Goal: Transaction & Acquisition: Obtain resource

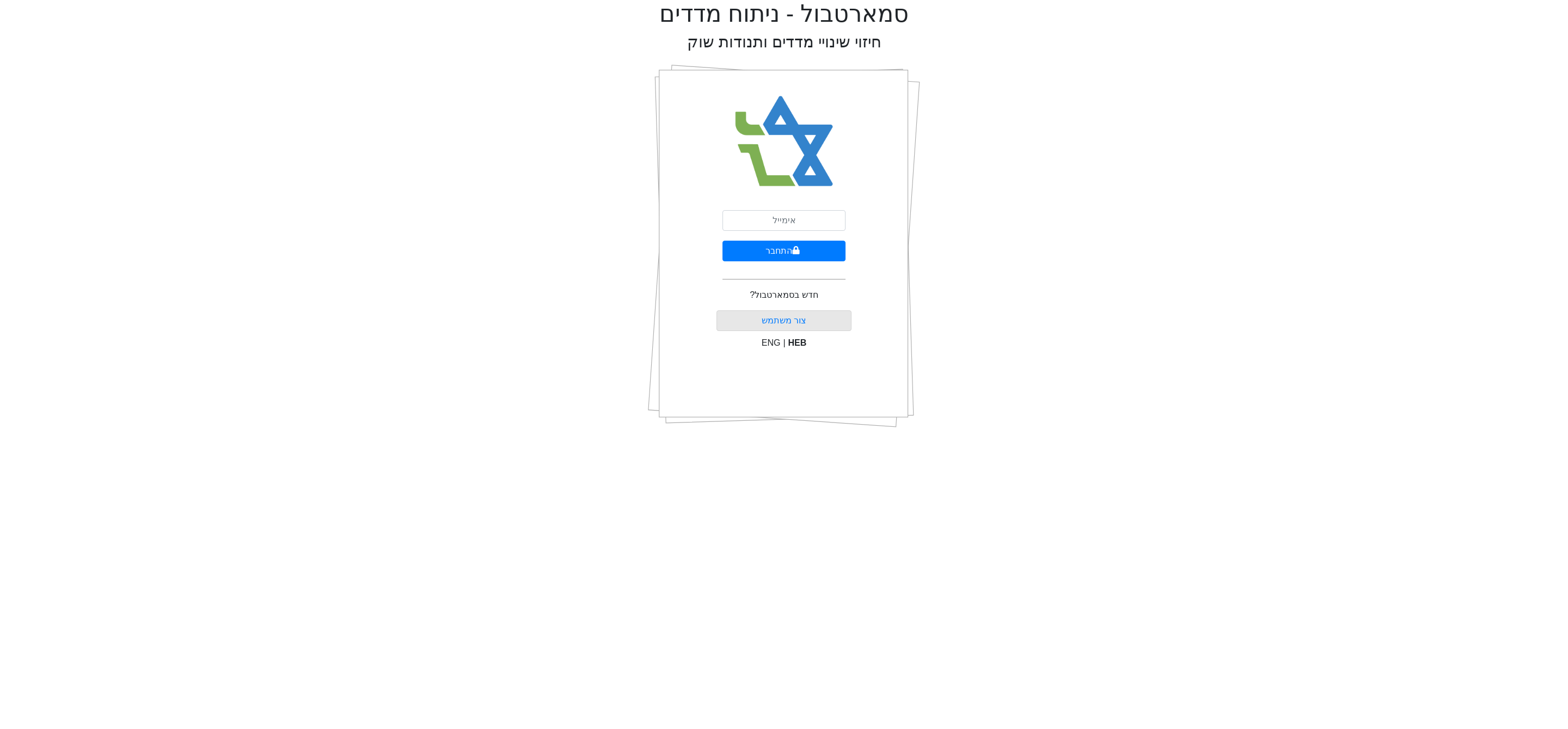
type input "[PERSON_NAME][EMAIL_ADDRESS][DOMAIN_NAME]"
click at [799, 255] on button "התחבר" at bounding box center [784, 251] width 123 height 21
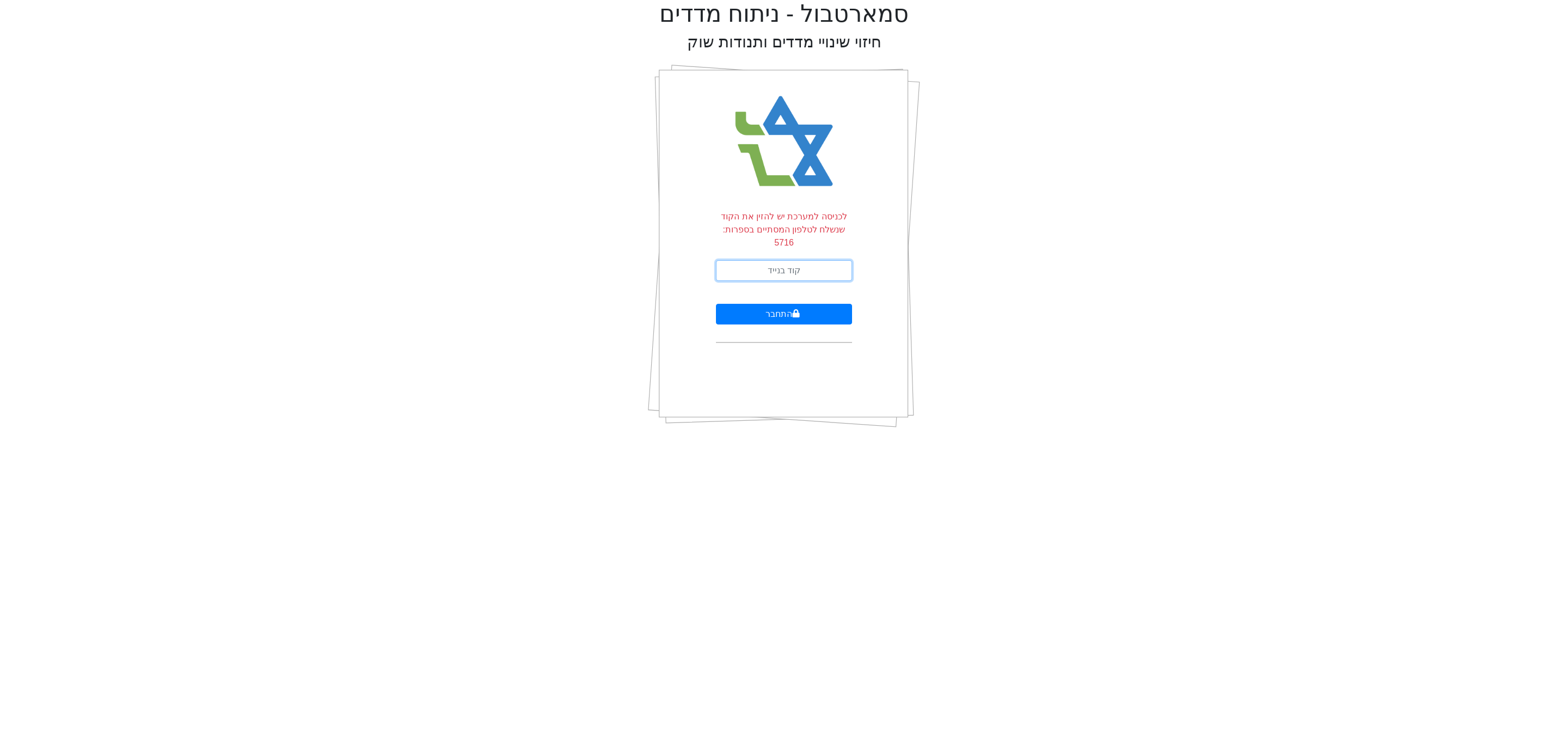
click at [799, 260] on input "text" at bounding box center [784, 271] width 136 height 21
click at [796, 260] on input "text" at bounding box center [784, 271] width 136 height 21
type input "943664"
click at [716, 304] on button "התחבר" at bounding box center [784, 314] width 136 height 21
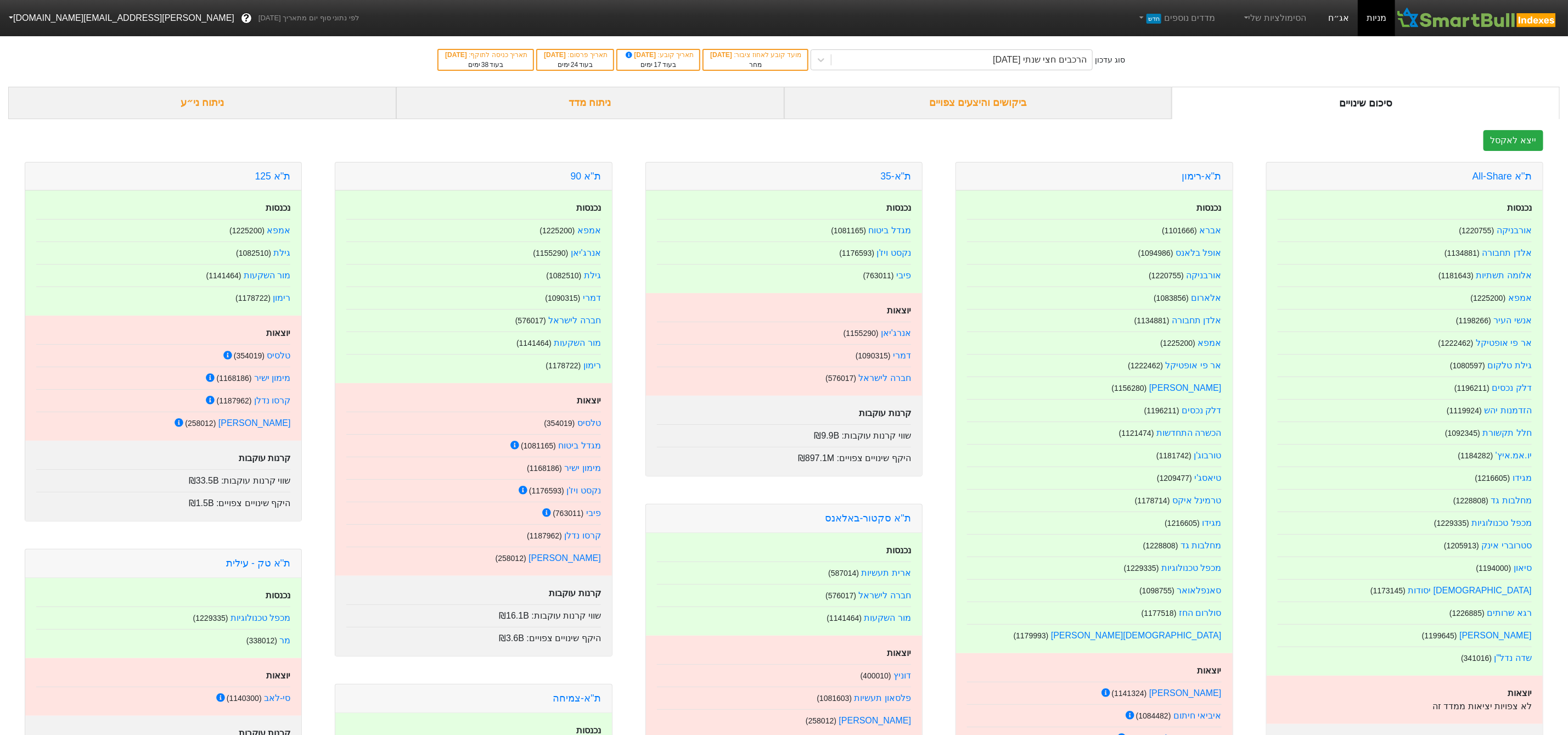
click at [1345, 10] on link "אג״ח" at bounding box center [1338, 18] width 39 height 36
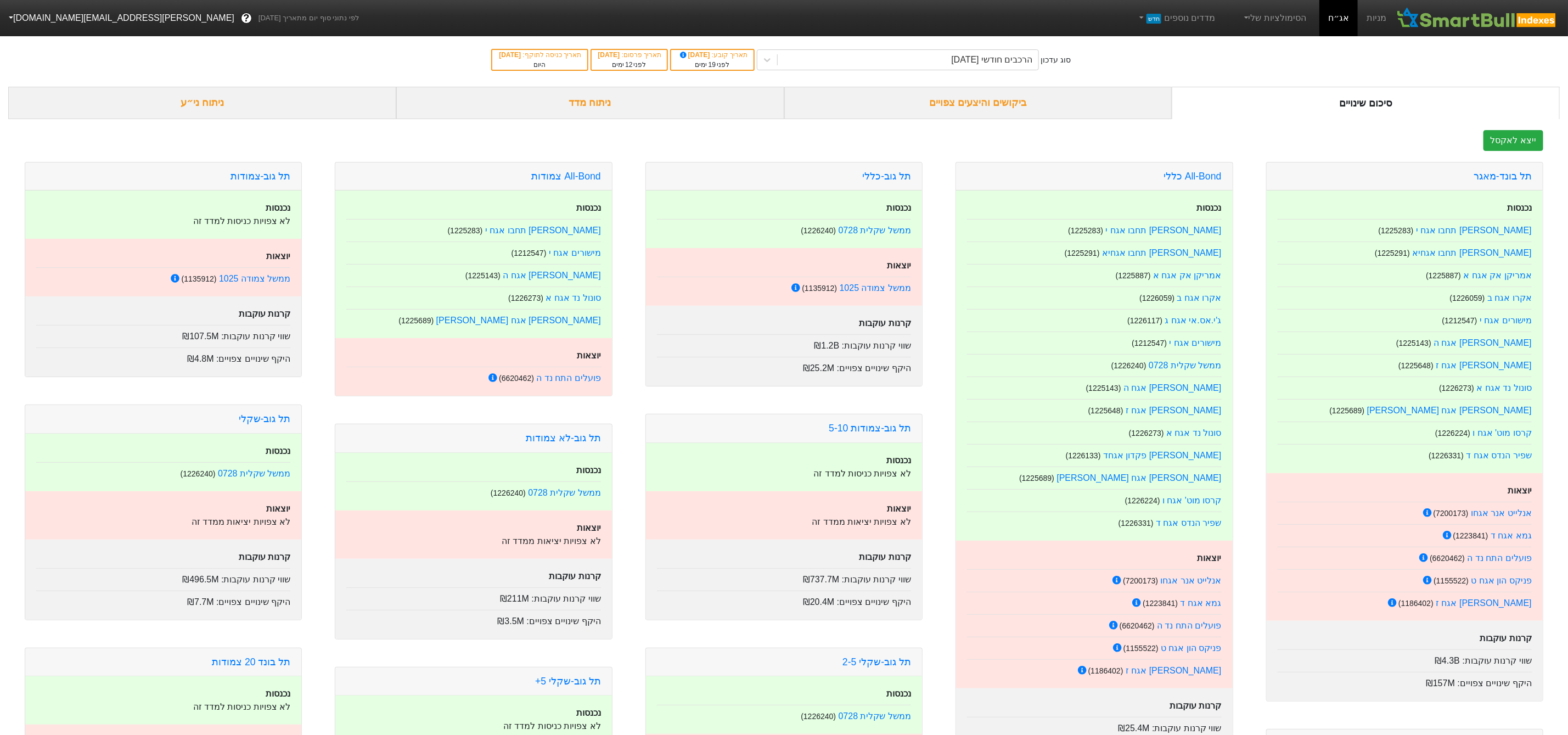
click at [895, 114] on div "ביקושים והיצעים צפויים" at bounding box center [978, 102] width 388 height 33
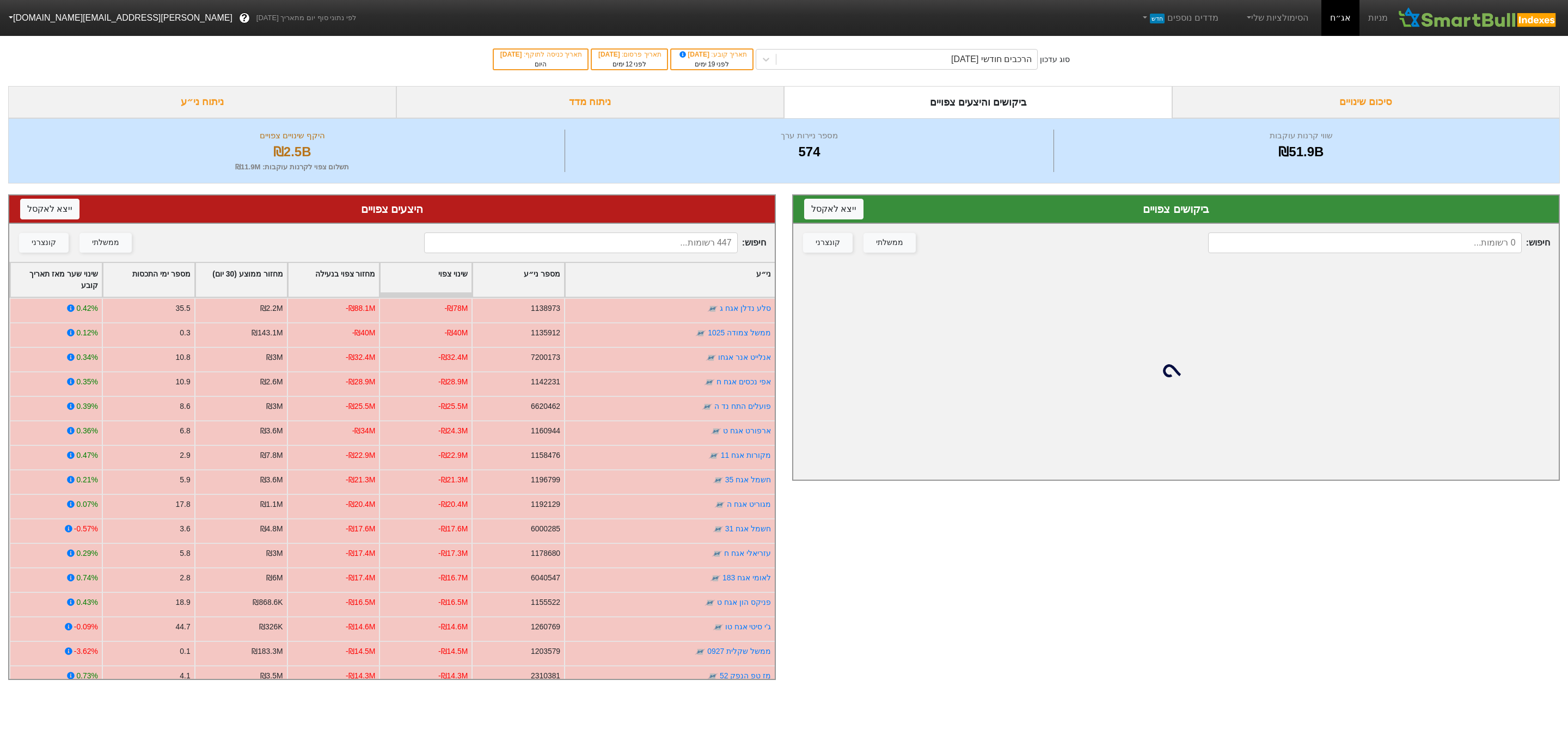
click at [1274, 98] on div "סיכום שינויים" at bounding box center [1367, 102] width 388 height 32
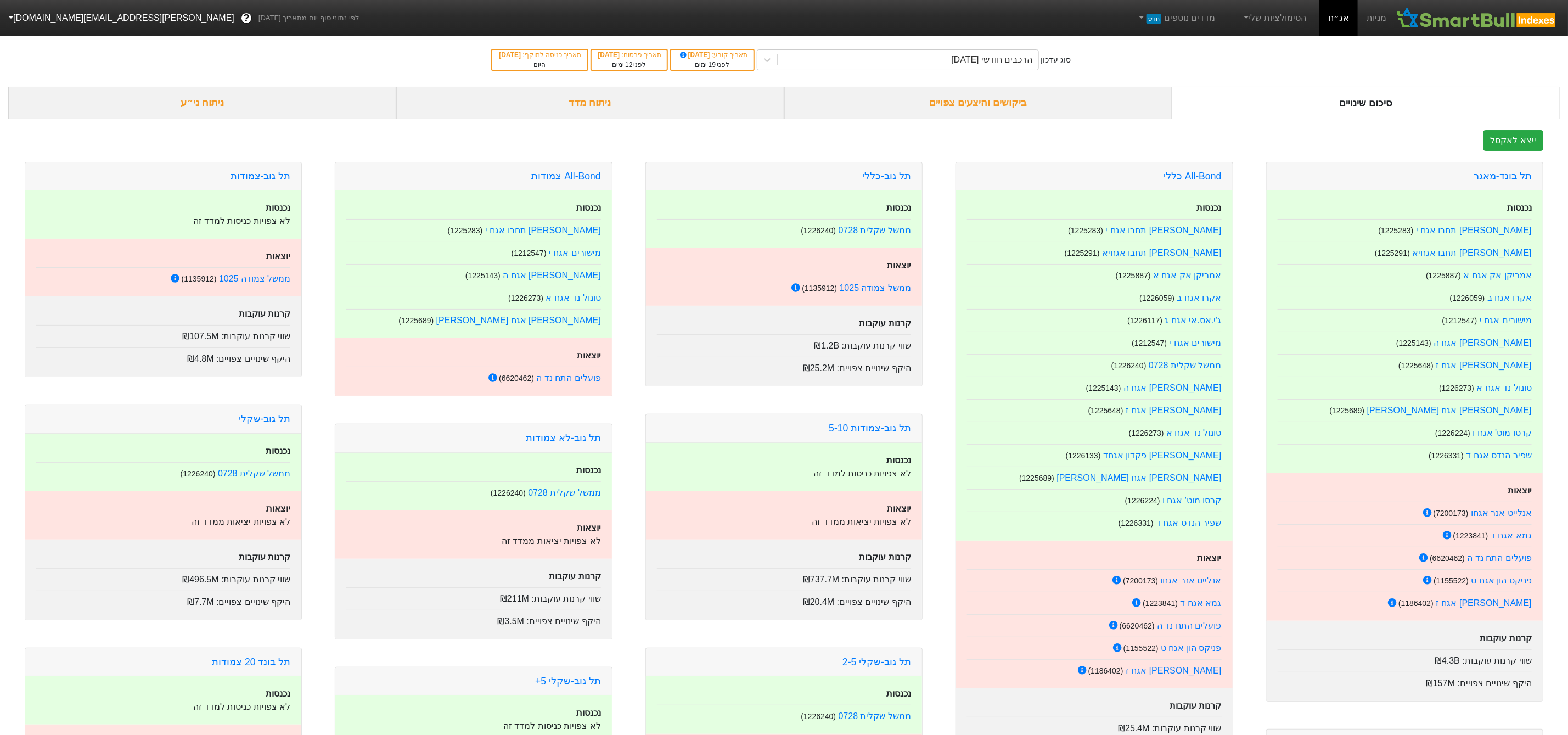
click at [1003, 102] on div "ביקושים והיצעים צפויים" at bounding box center [978, 102] width 388 height 33
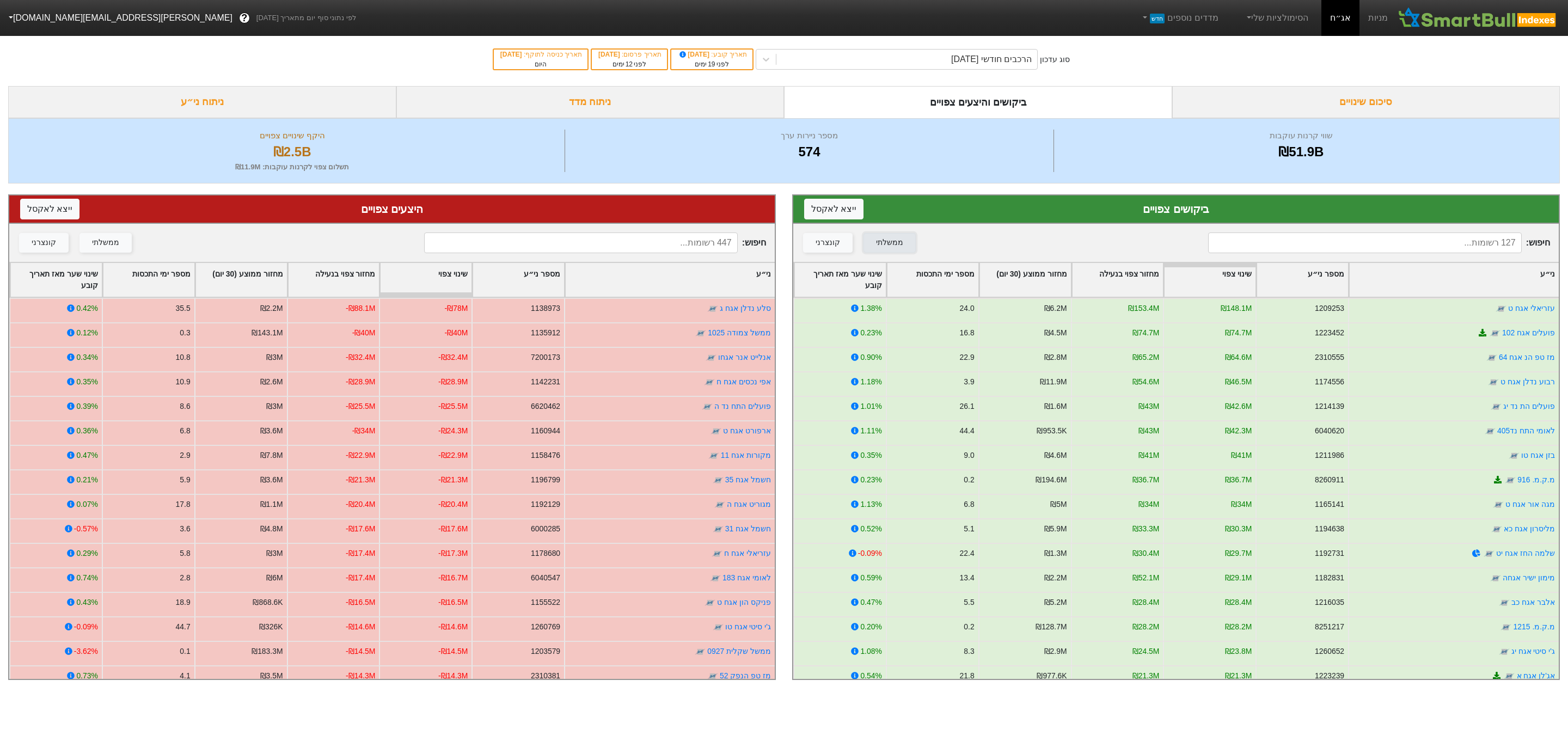
click at [883, 246] on div "ממשלתי" at bounding box center [889, 243] width 27 height 12
click at [119, 244] on button "ממשלתי" at bounding box center [106, 243] width 52 height 19
click at [822, 211] on button "ייצא ל אקסל" at bounding box center [833, 209] width 59 height 21
click at [822, 218] on button "ייצא ל אקסל" at bounding box center [833, 209] width 59 height 21
click at [63, 211] on button "ייצא ל אקסל" at bounding box center [49, 209] width 59 height 21
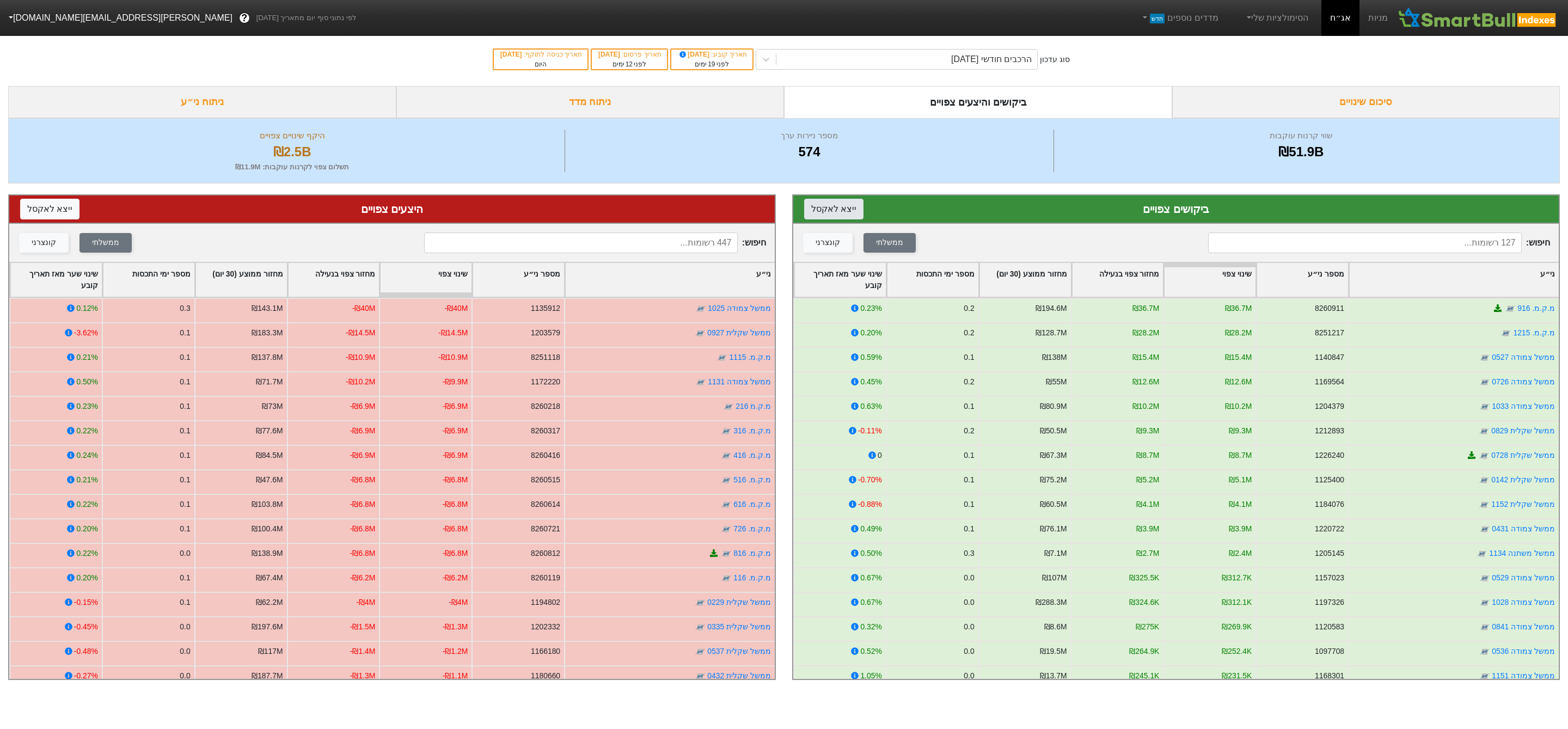
click at [828, 203] on button "ייצא ל אקסל" at bounding box center [833, 209] width 59 height 21
click at [833, 245] on div "קונצרני" at bounding box center [828, 243] width 24 height 12
click at [868, 245] on button "ממשלתי" at bounding box center [890, 243] width 52 height 19
click at [102, 251] on button "ממשלתי" at bounding box center [106, 243] width 52 height 19
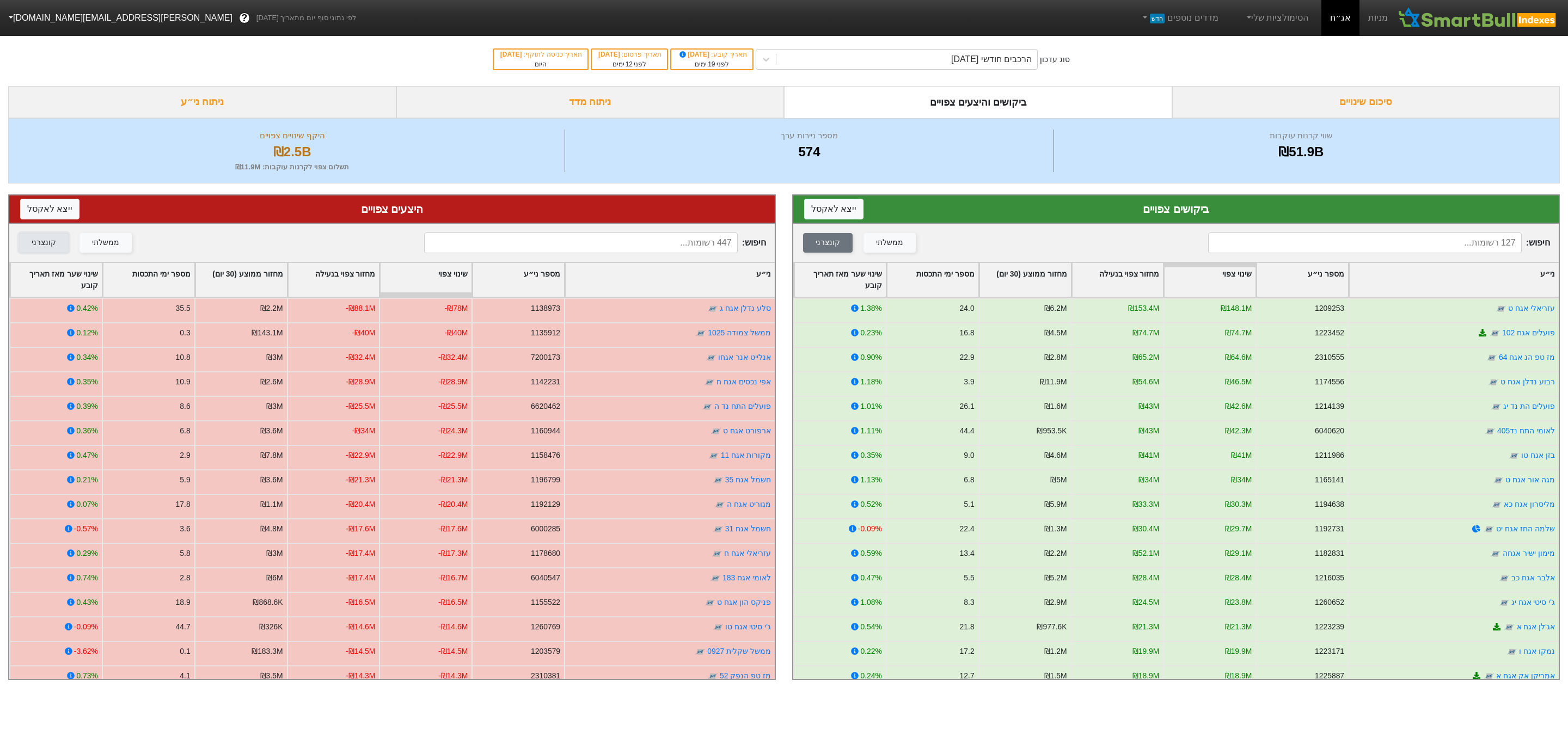
click at [36, 248] on div "קונצרני" at bounding box center [44, 243] width 24 height 12
click at [831, 206] on button "ייצא ל אקסל" at bounding box center [833, 209] width 59 height 21
click at [59, 211] on button "ייצא ל אקסל" at bounding box center [49, 209] width 59 height 21
click at [830, 214] on button "ייצא ל אקסל" at bounding box center [833, 209] width 59 height 21
